Goal: Information Seeking & Learning: Find specific fact

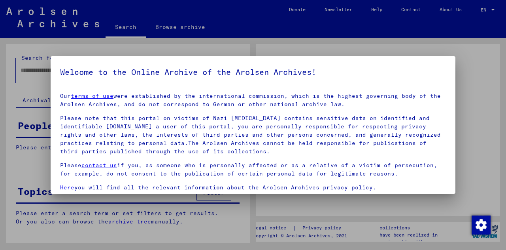
type input "******"
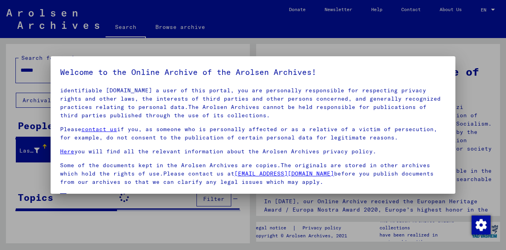
scroll to position [64, 0]
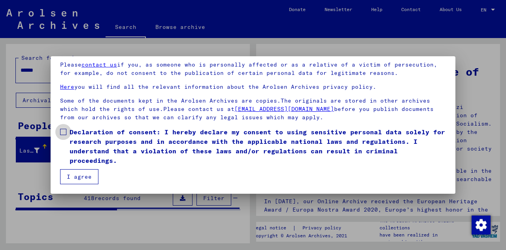
click at [69, 134] on label "Declaration of consent: I hereby declare my consent to using sensitive personal…" at bounding box center [253, 146] width 386 height 38
click at [74, 172] on button "I agree" at bounding box center [79, 176] width 38 height 15
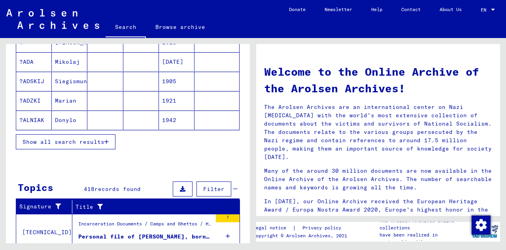
scroll to position [127, 0]
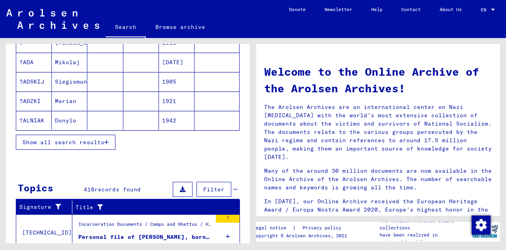
click at [95, 146] on button "Show all search results" at bounding box center [66, 141] width 100 height 15
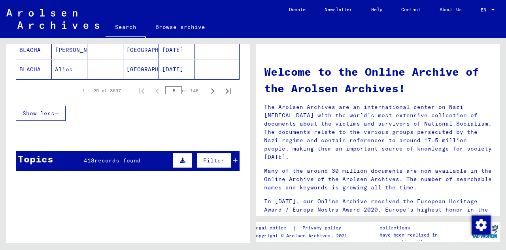
scroll to position [565, 0]
click at [208, 88] on icon "Next page" at bounding box center [212, 90] width 11 height 11
click at [153, 90] on icon "Previous page" at bounding box center [157, 90] width 11 height 11
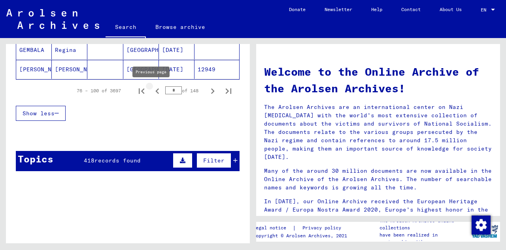
type input "*"
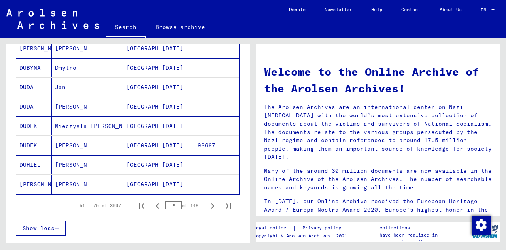
scroll to position [451, 0]
click at [61, 127] on mat-cell "Mieczyslawa" at bounding box center [70, 125] width 36 height 19
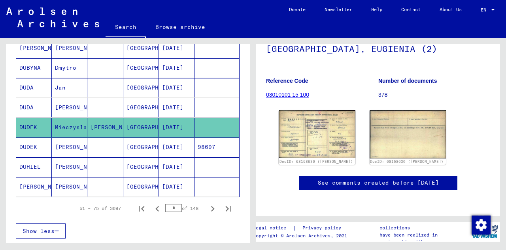
scroll to position [68, 0]
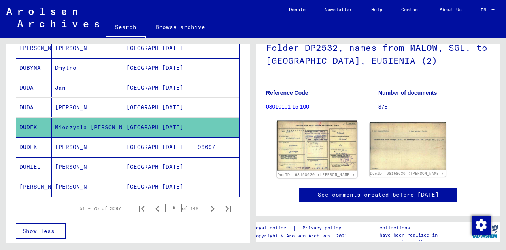
click at [326, 172] on link "DocID: 68158630 ([PERSON_NAME])" at bounding box center [316, 174] width 77 height 5
